Goal: Navigation & Orientation: Find specific page/section

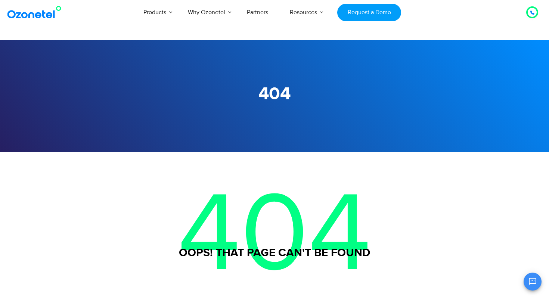
click at [39, 14] on img at bounding box center [36, 12] width 60 height 13
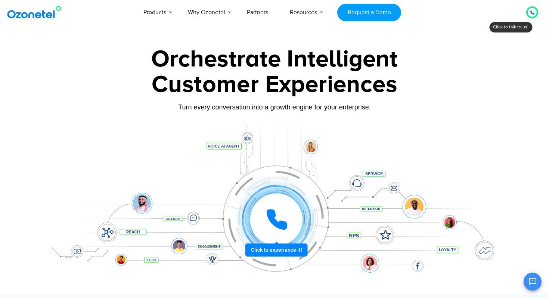
click at [533, 9] on div at bounding box center [532, 12] width 4 height 9
click at [531, 13] on icon at bounding box center [532, 12] width 4 height 4
click at [533, 10] on icon at bounding box center [532, 12] width 4 height 4
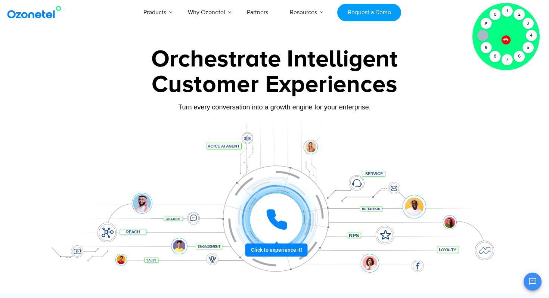
click at [463, 10] on div "Products AI & CX Voice AI Agents Agent Assist Voice of Customer Quality Audits …" at bounding box center [319, 12] width 448 height 25
click at [433, 18] on div "Products AI & CX Voice AI Agents Agent Assist Voice of Customer Quality Audits …" at bounding box center [319, 12] width 448 height 25
click at [487, 46] on div "9" at bounding box center [485, 47] width 11 height 11
click at [494, 59] on div "8" at bounding box center [494, 56] width 11 height 11
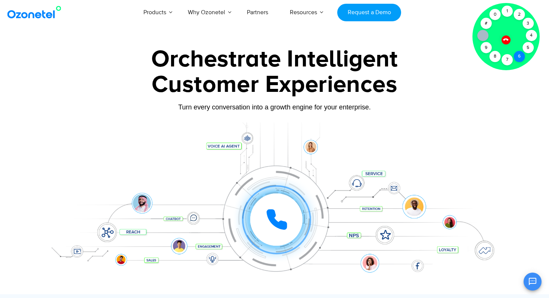
click at [519, 57] on div "6" at bounding box center [518, 56] width 11 height 11
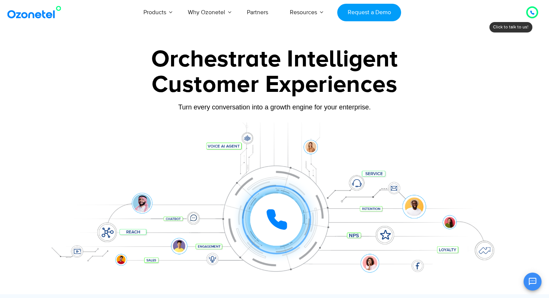
click at [531, 45] on div at bounding box center [274, 167] width 549 height 254
click at [531, 10] on icon at bounding box center [532, 12] width 4 height 4
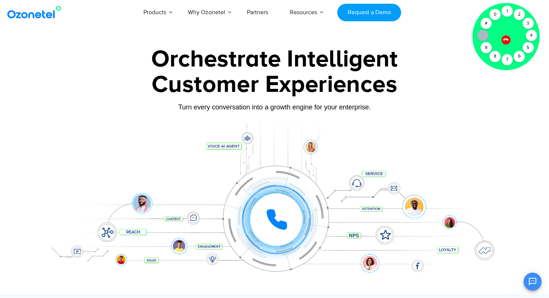
click at [480, 36] on icon at bounding box center [483, 35] width 6 height 6
click at [487, 25] on div "#" at bounding box center [485, 23] width 11 height 11
click at [483, 36] on icon at bounding box center [483, 35] width 6 height 6
click at [489, 48] on div "9" at bounding box center [485, 47] width 11 height 11
click at [493, 56] on div "8" at bounding box center [494, 56] width 11 height 11
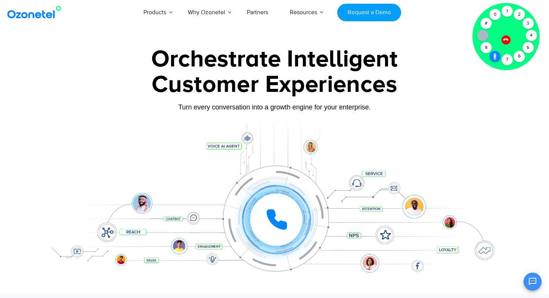
click at [493, 56] on div "8" at bounding box center [494, 56] width 11 height 11
click at [511, 60] on div "7" at bounding box center [506, 59] width 11 height 11
click at [524, 58] on div "6" at bounding box center [518, 56] width 11 height 11
click at [525, 45] on div "5" at bounding box center [527, 47] width 11 height 11
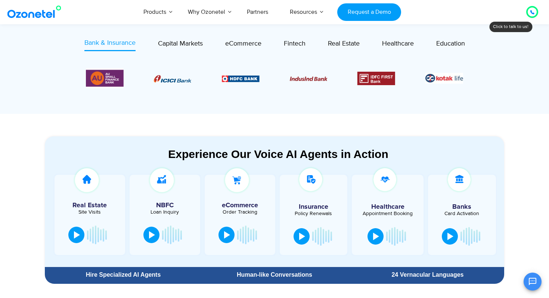
scroll to position [345, 0]
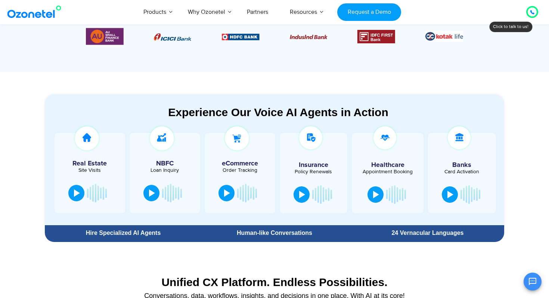
click at [534, 10] on div at bounding box center [532, 11] width 9 height 9
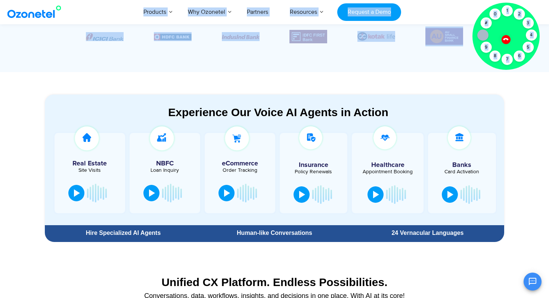
drag, startPoint x: 521, startPoint y: 20, endPoint x: 520, endPoint y: 84, distance: 64.2
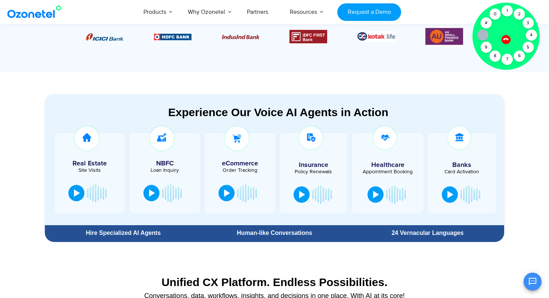
click at [506, 42] on div at bounding box center [505, 39] width 9 height 9
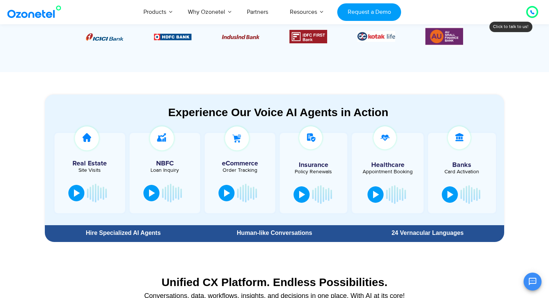
click at [530, 15] on div at bounding box center [532, 11] width 4 height 9
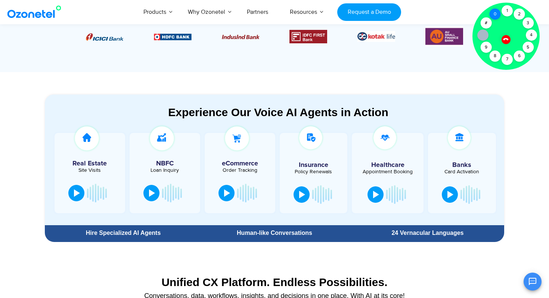
click at [497, 15] on div "0" at bounding box center [494, 14] width 11 height 11
click at [504, 12] on div "1" at bounding box center [506, 10] width 11 height 11
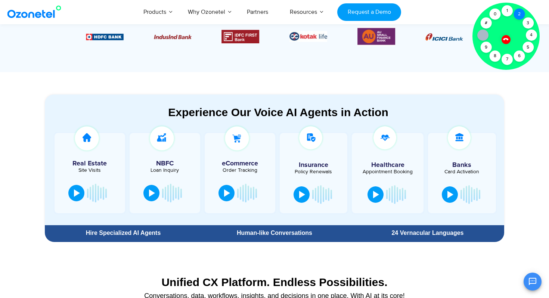
click at [517, 13] on div "2" at bounding box center [518, 14] width 11 height 11
click at [525, 17] on div at bounding box center [505, 36] width 67 height 67
click at [526, 19] on div "3" at bounding box center [527, 23] width 11 height 11
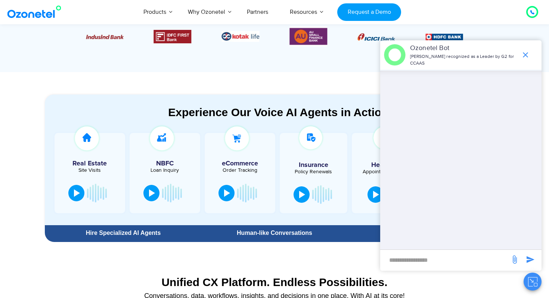
click at [531, 12] on icon at bounding box center [532, 12] width 4 height 4
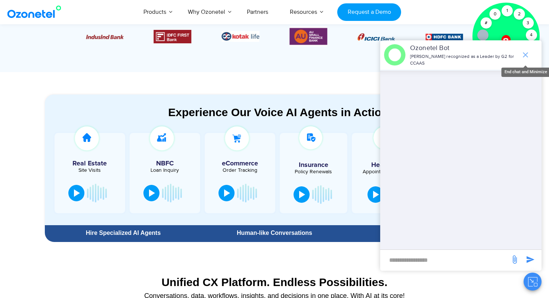
click at [523, 56] on icon "end chat or minimize" at bounding box center [525, 54] width 9 height 9
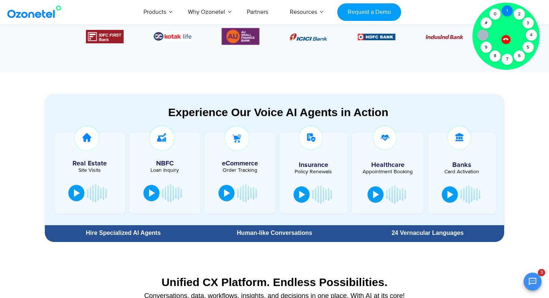
click at [508, 9] on div "1" at bounding box center [506, 10] width 11 height 11
click at [504, 39] on icon at bounding box center [505, 39] width 5 height 5
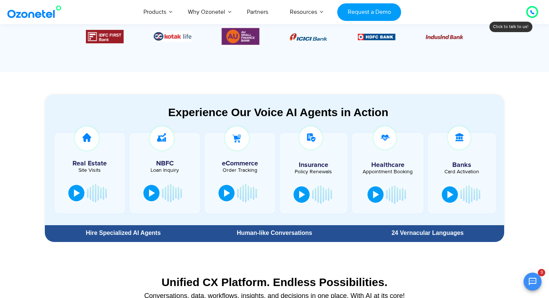
click at [533, 14] on icon at bounding box center [532, 12] width 4 height 4
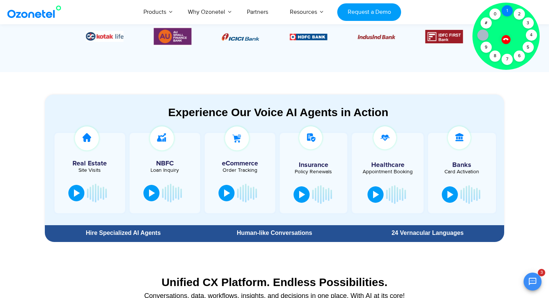
click at [507, 10] on div "1" at bounding box center [506, 10] width 11 height 11
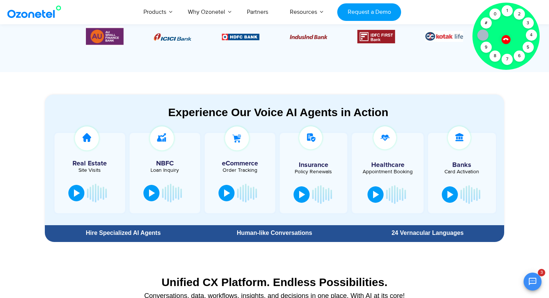
click at [509, 40] on div at bounding box center [505, 39] width 9 height 9
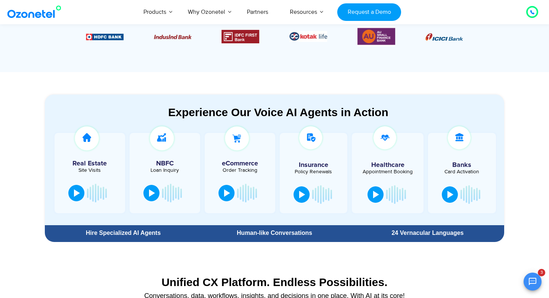
click at [533, 11] on icon at bounding box center [532, 12] width 4 height 4
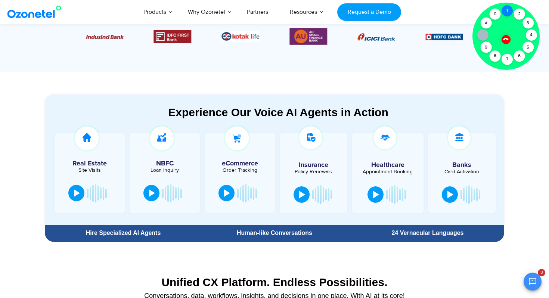
click at [504, 10] on div "1" at bounding box center [506, 10] width 11 height 11
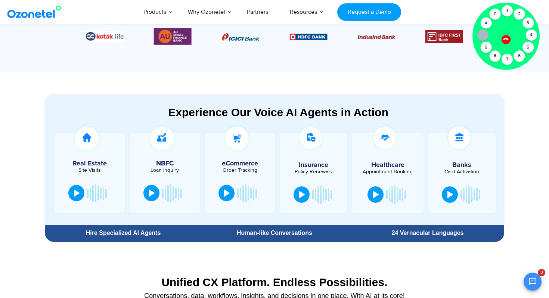
click at [507, 41] on div at bounding box center [505, 39] width 9 height 9
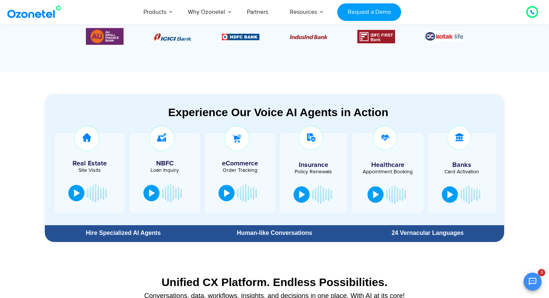
click at [532, 9] on div at bounding box center [532, 11] width 4 height 9
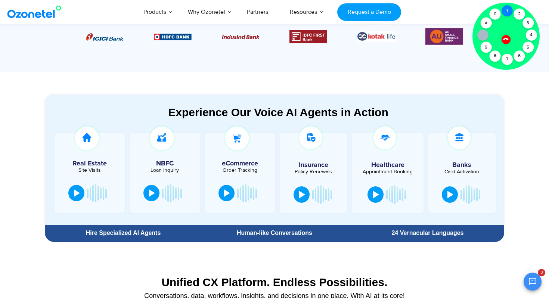
click at [507, 8] on div "1" at bounding box center [506, 10] width 11 height 11
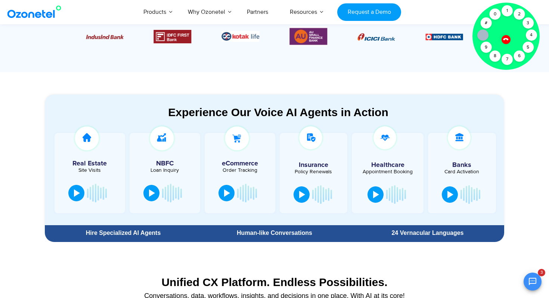
click at [506, 35] on div at bounding box center [506, 39] width 13 height 13
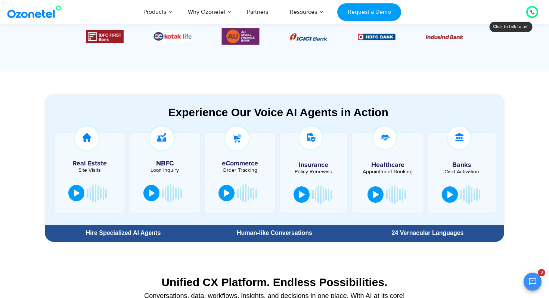
click at [533, 13] on icon at bounding box center [532, 12] width 4 height 4
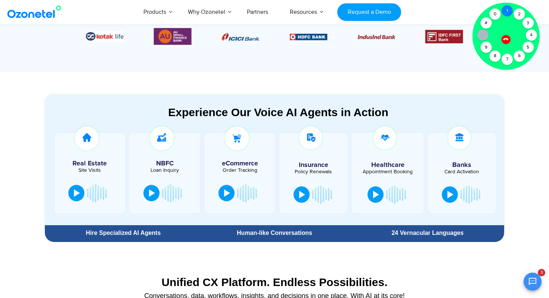
click at [507, 10] on div "1" at bounding box center [506, 10] width 11 height 11
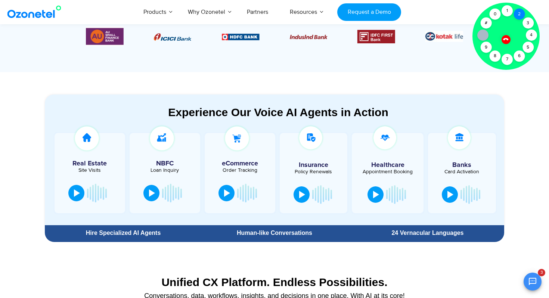
click at [516, 10] on div "2" at bounding box center [518, 14] width 11 height 11
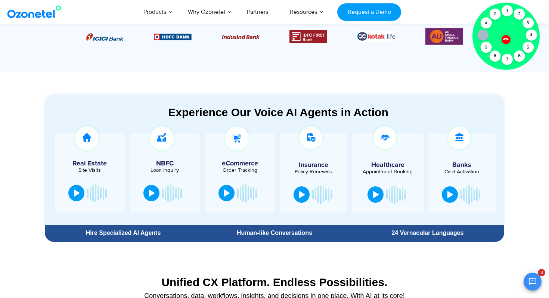
click at [505, 39] on icon at bounding box center [506, 39] width 6 height 6
